Goal: Task Accomplishment & Management: Manage account settings

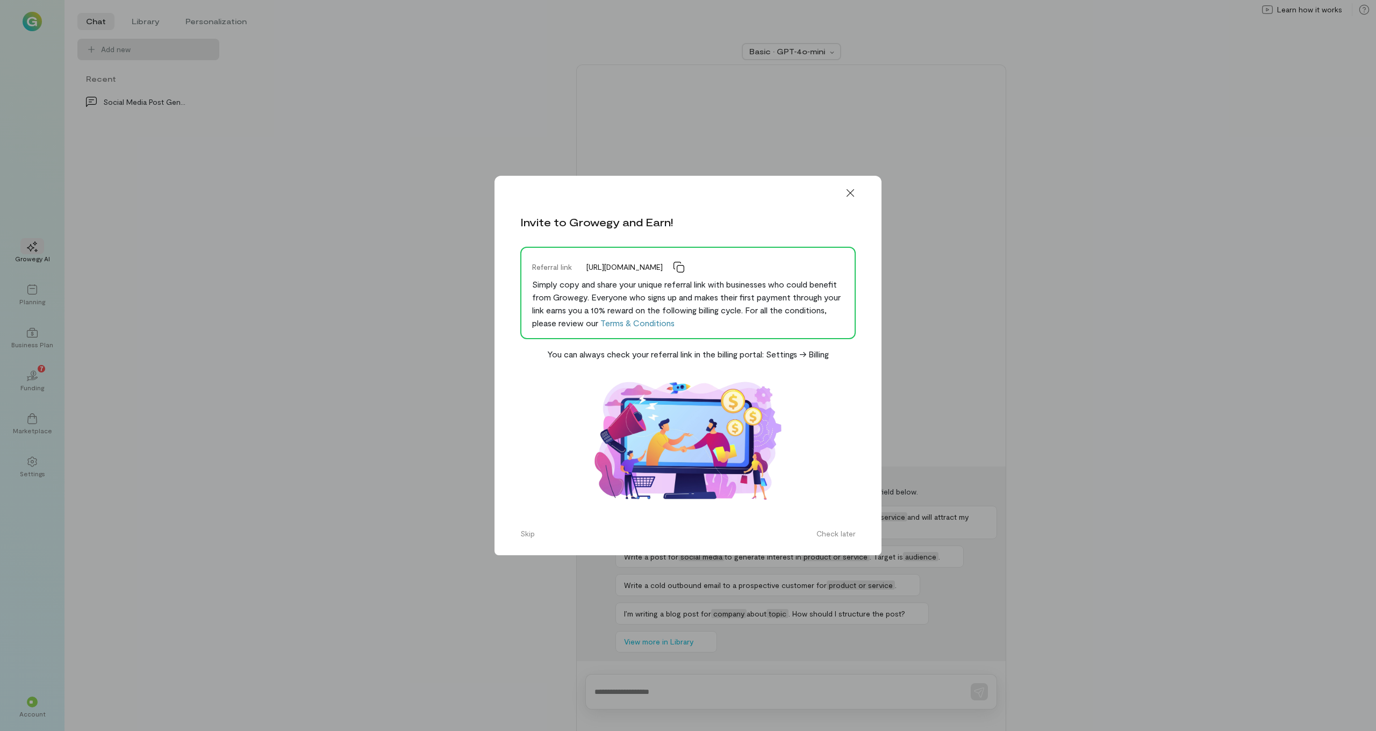
click at [537, 538] on button "Skip" at bounding box center [527, 533] width 27 height 17
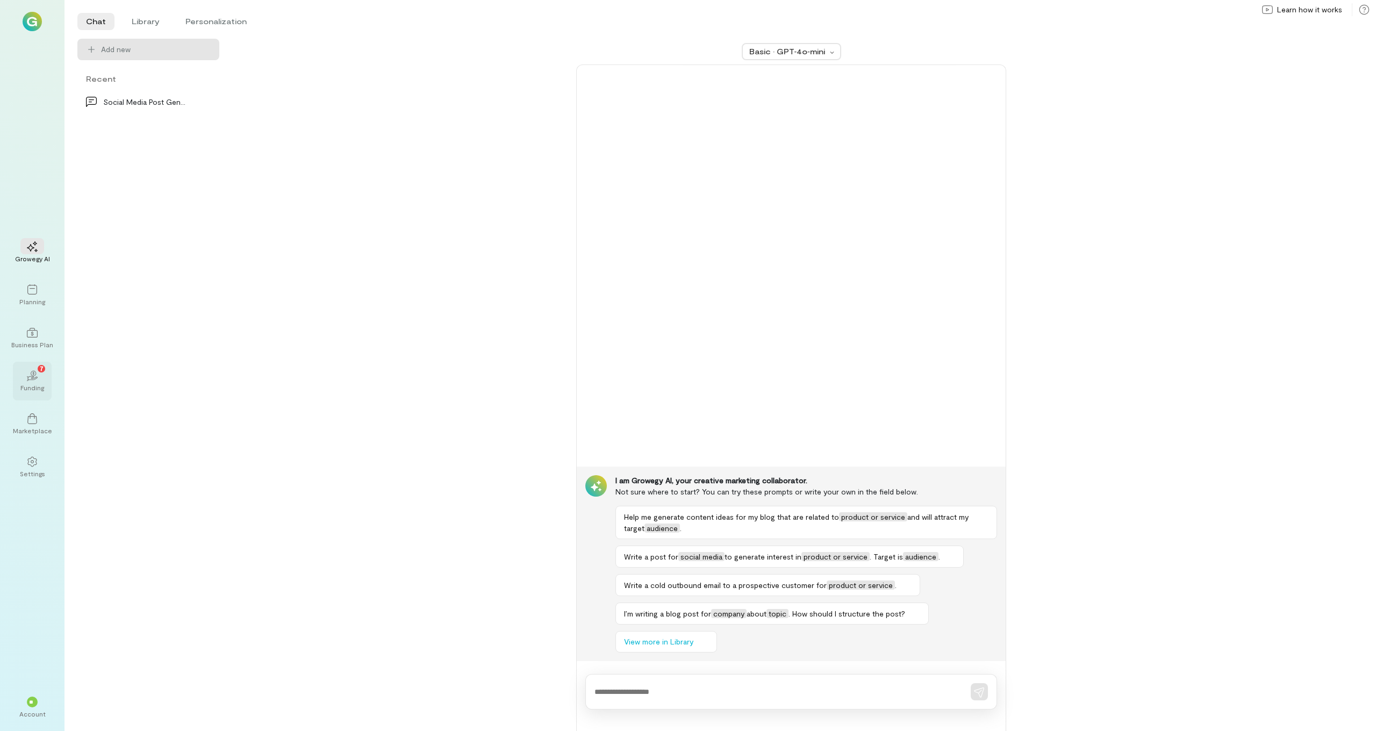
click at [40, 384] on div "Funding" at bounding box center [32, 387] width 24 height 9
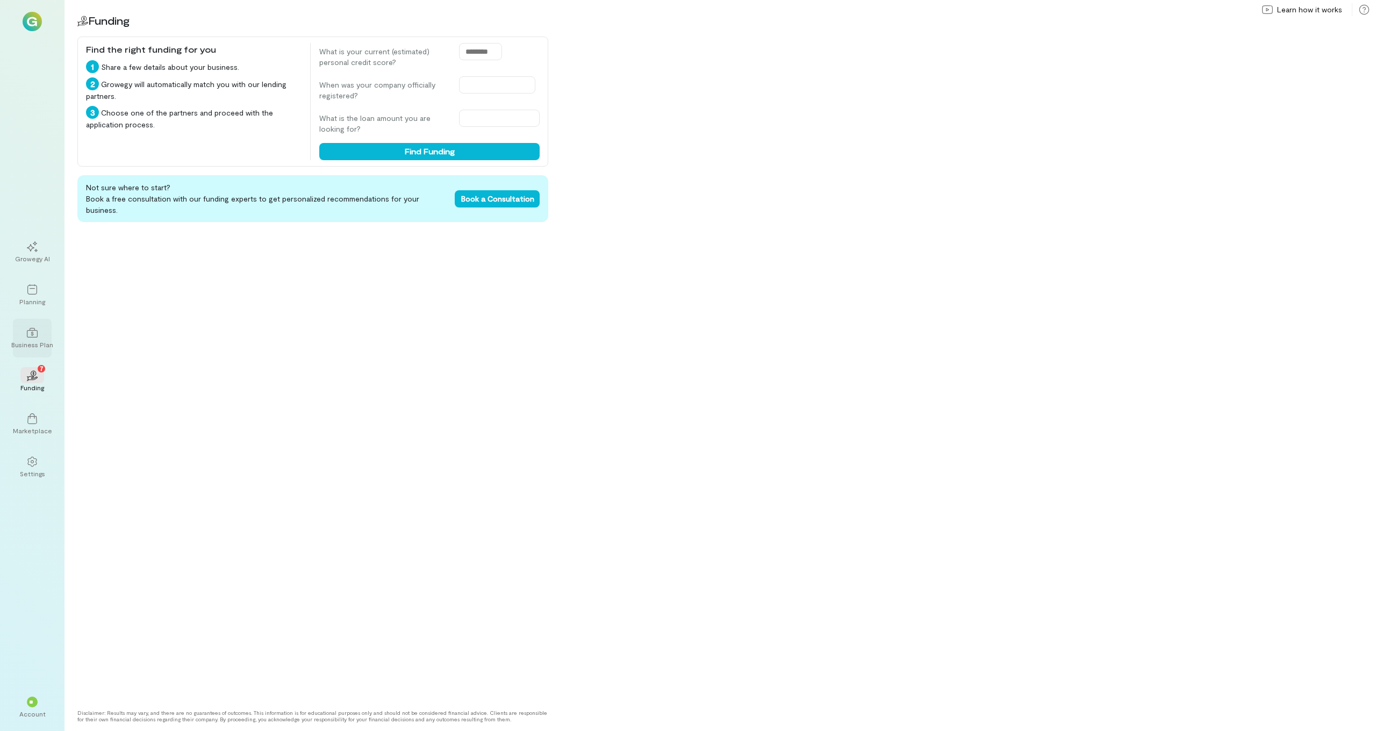
click at [32, 346] on div "Business Plan" at bounding box center [32, 344] width 42 height 9
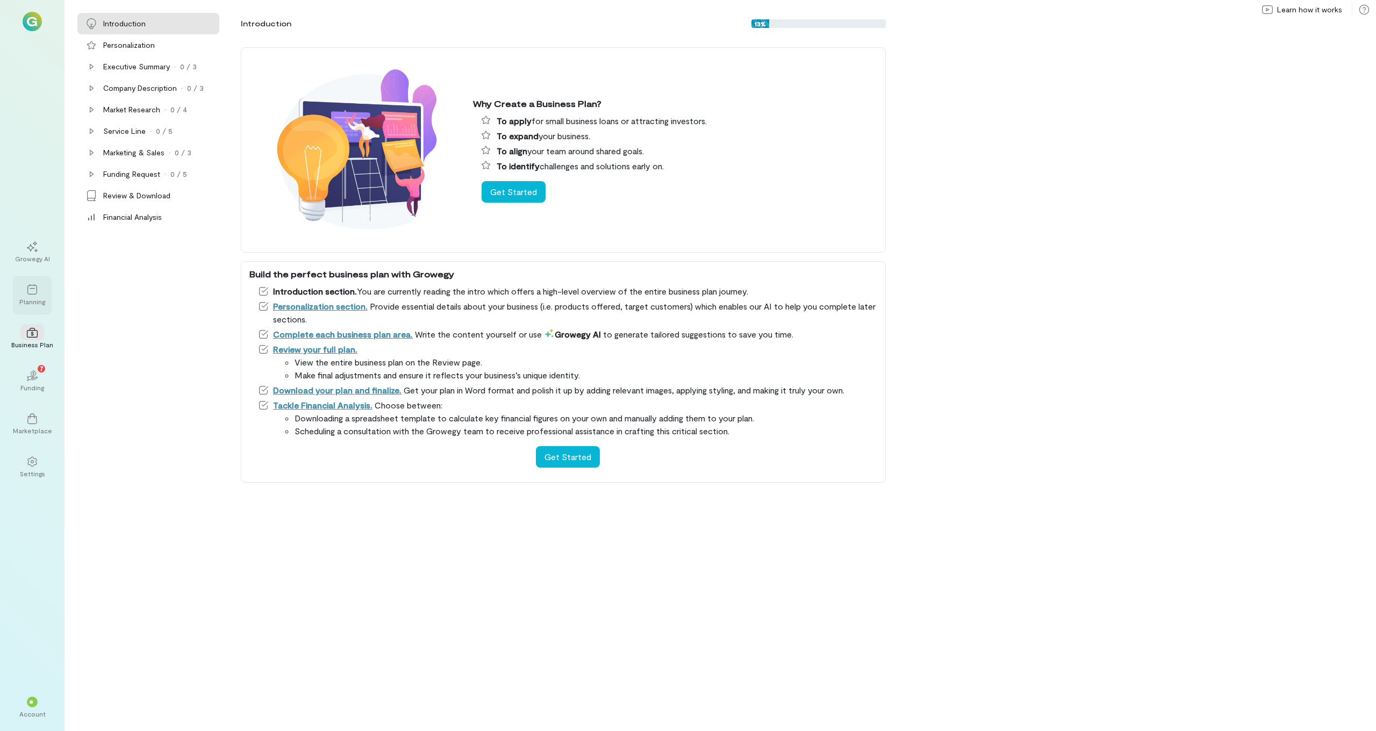
click at [32, 302] on div "Planning" at bounding box center [32, 301] width 26 height 9
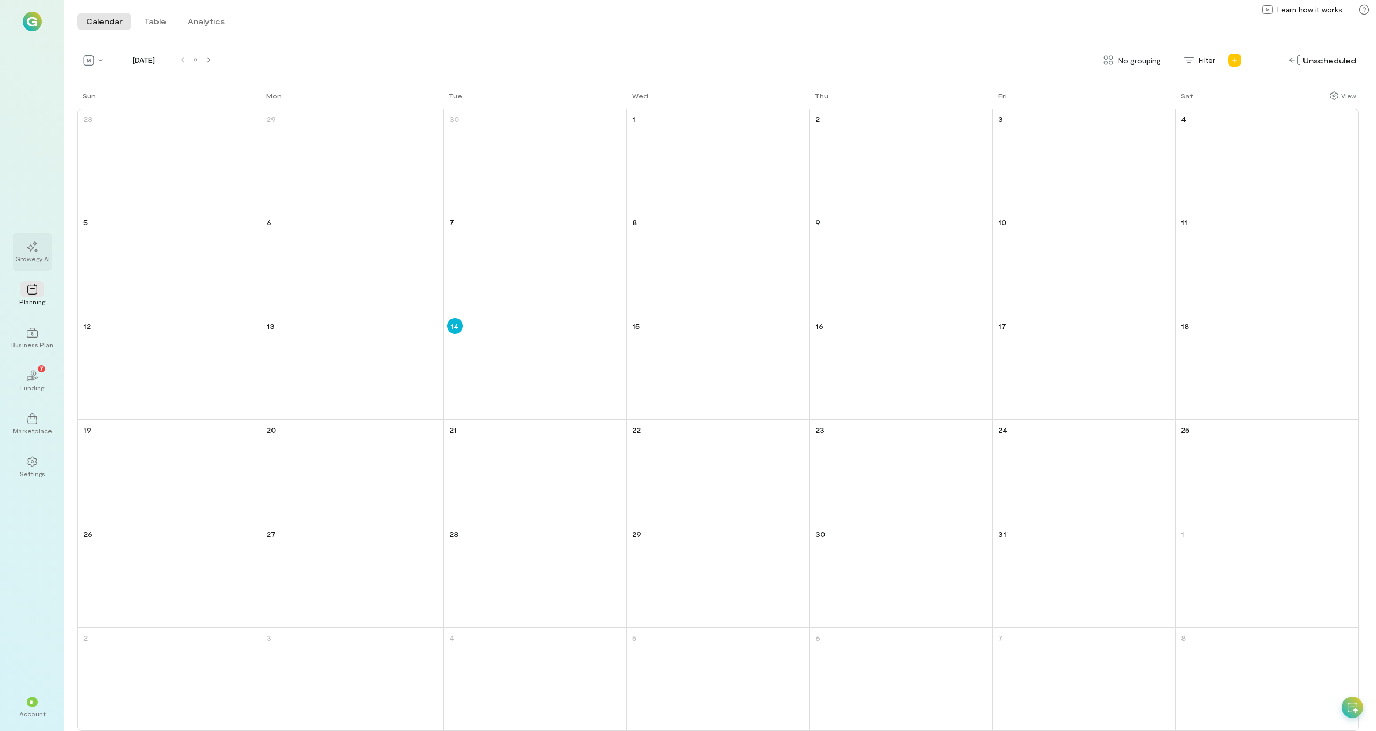
click at [33, 256] on div "Growegy AI" at bounding box center [32, 258] width 35 height 9
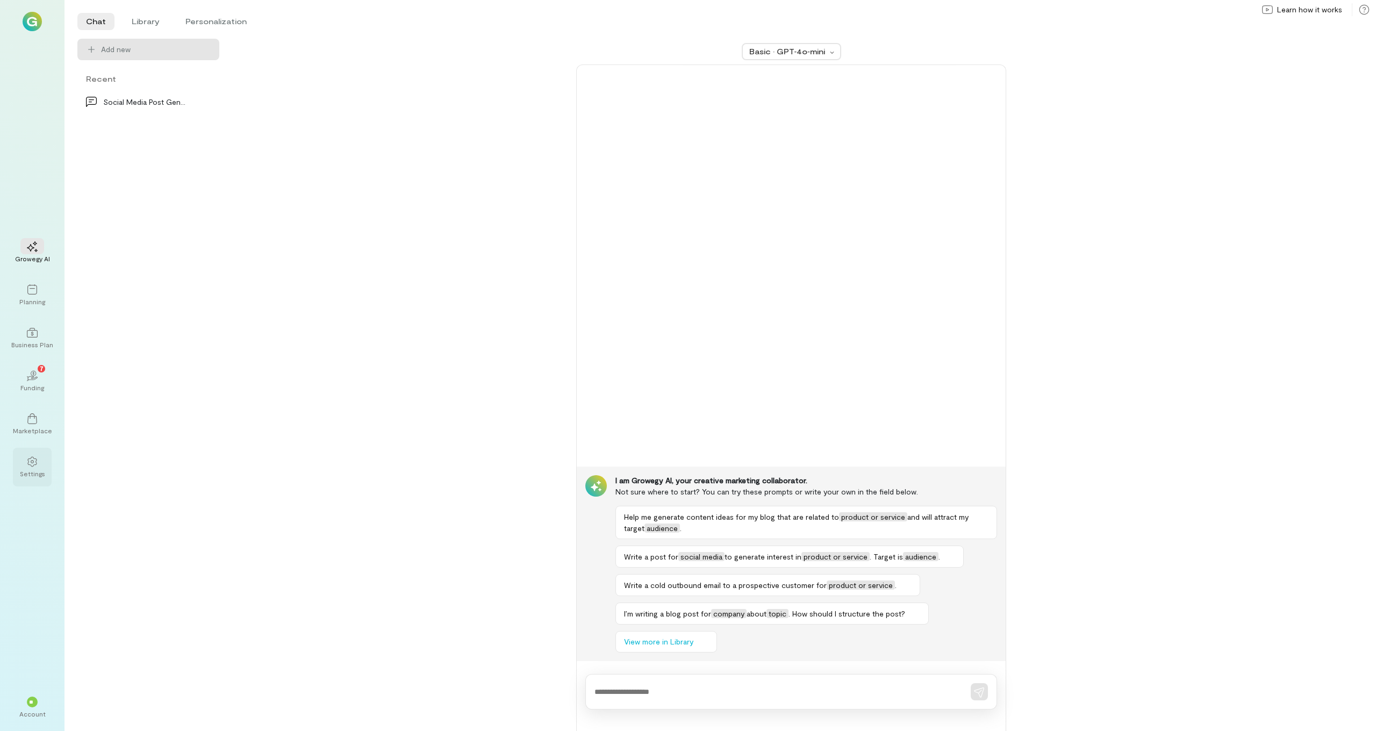
click at [30, 463] on icon at bounding box center [32, 461] width 11 height 11
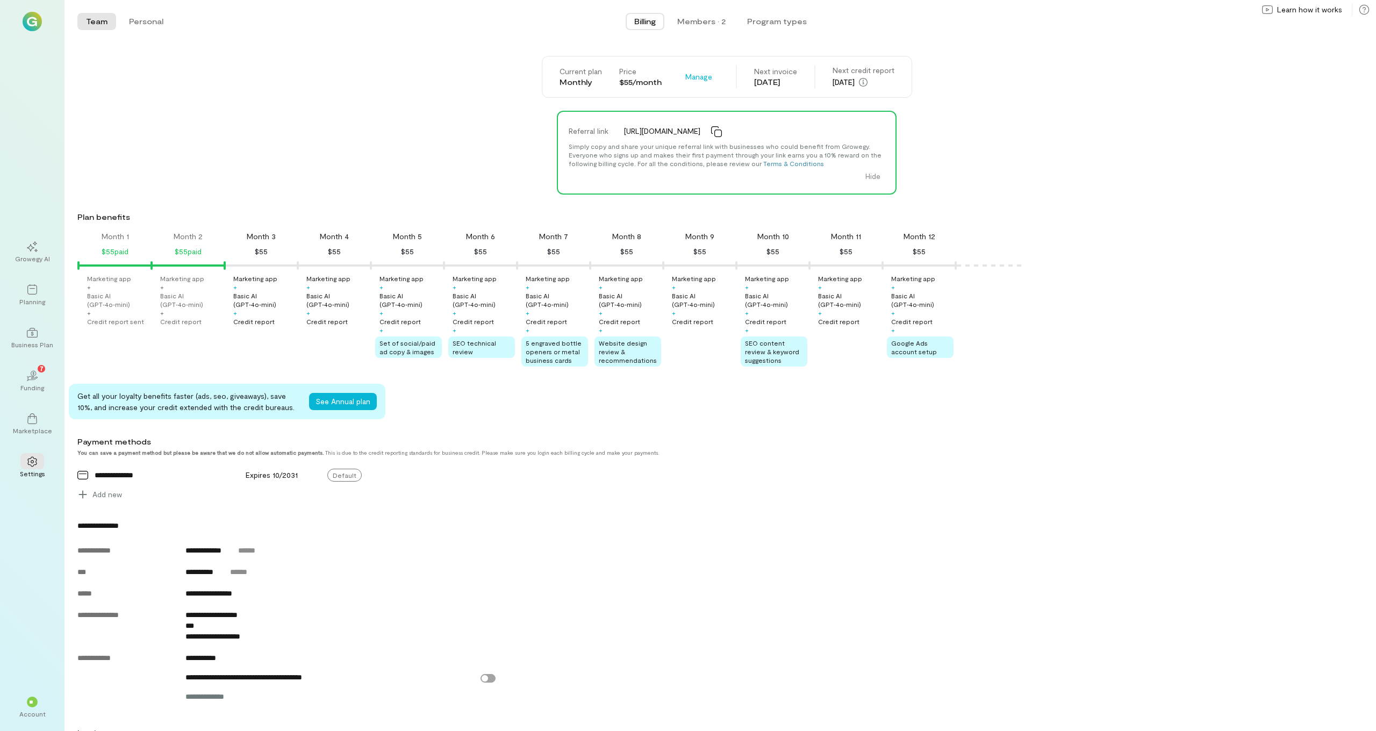
scroll to position [1, 0]
